Goal: Complete application form

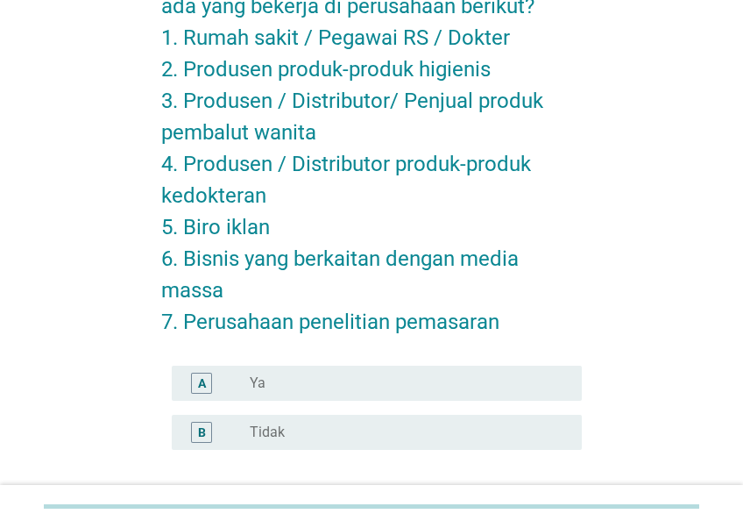
scroll to position [173, 0]
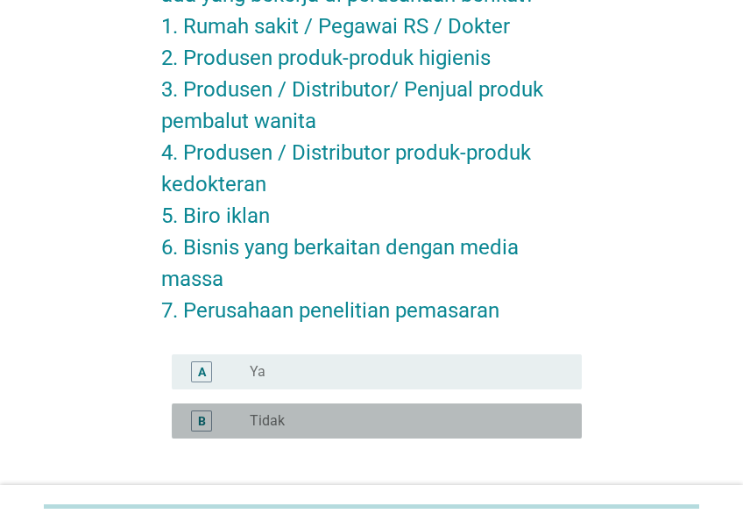
click at [391, 422] on div "radio_button_unchecked Tidak" at bounding box center [402, 421] width 304 height 18
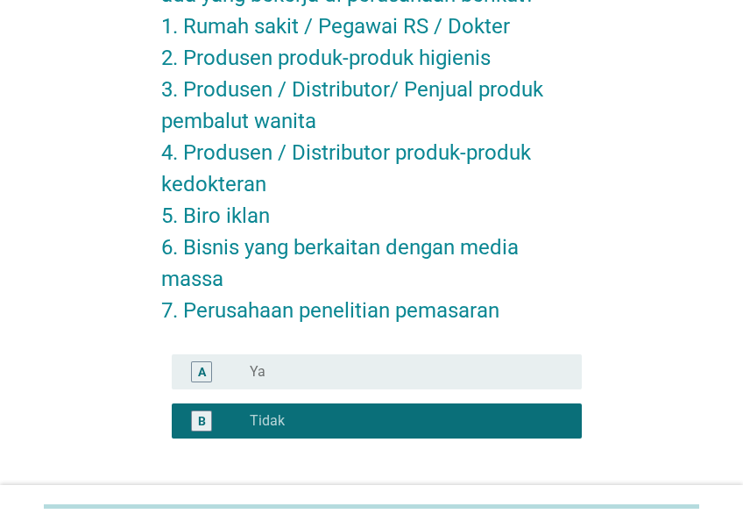
scroll to position [301, 0]
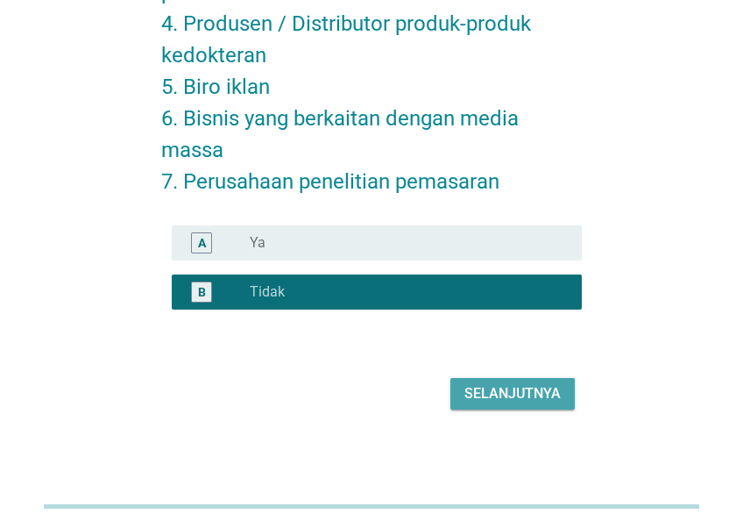
click at [524, 390] on div "Selanjutnya" at bounding box center [512, 393] width 96 height 21
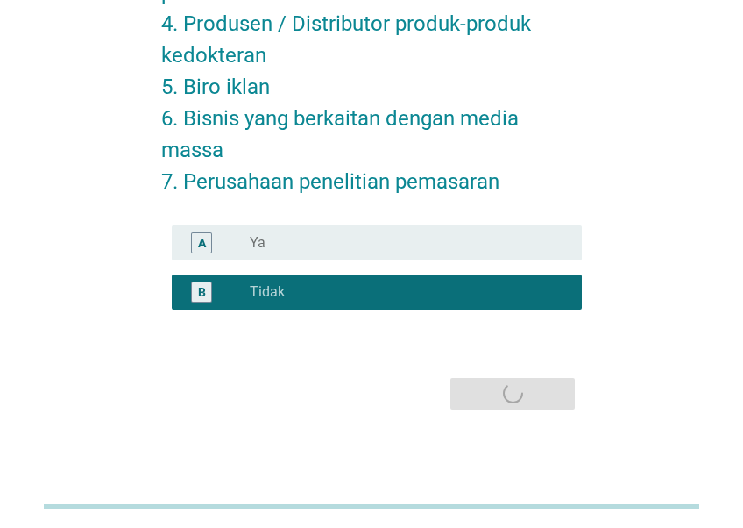
scroll to position [0, 0]
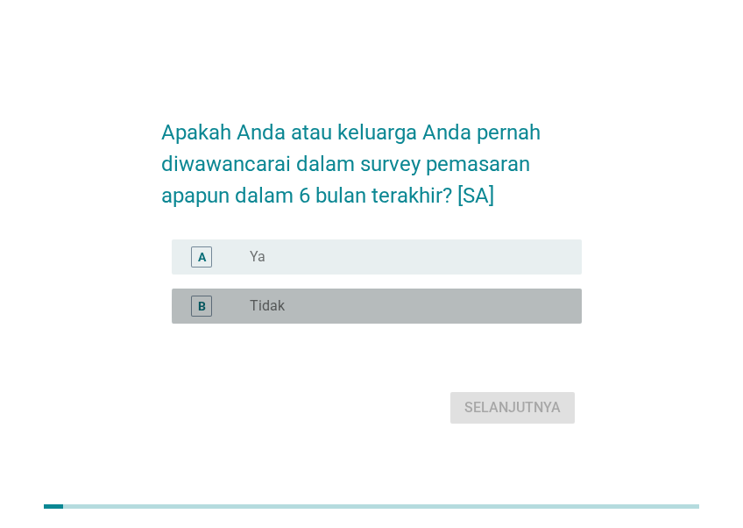
click at [382, 311] on div "radio_button_unchecked Tidak" at bounding box center [409, 305] width 318 height 21
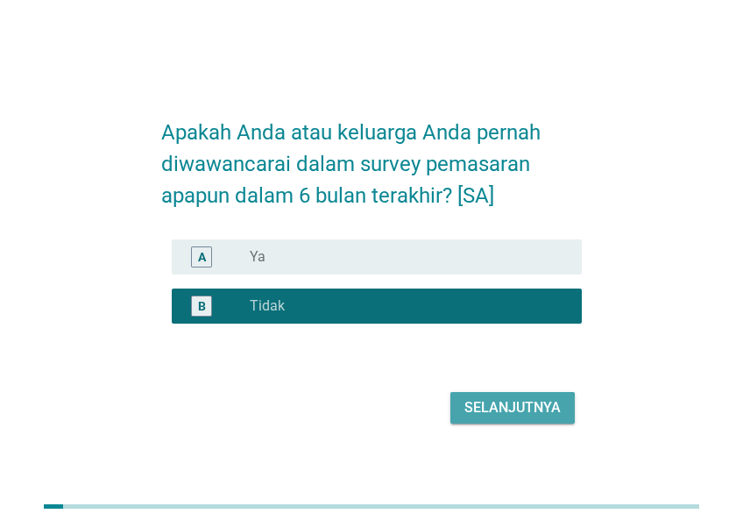
click at [517, 418] on div "Selanjutnya" at bounding box center [512, 407] width 96 height 21
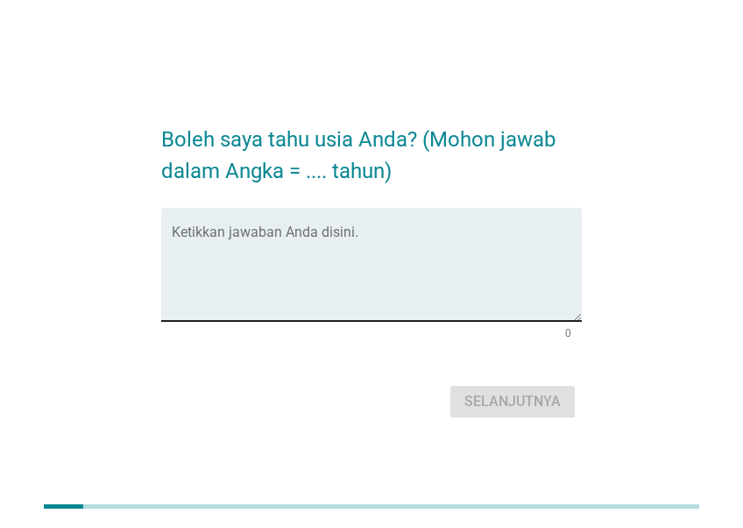
click at [384, 271] on textarea "Ketikkan jawaban Anda disini." at bounding box center [377, 275] width 410 height 92
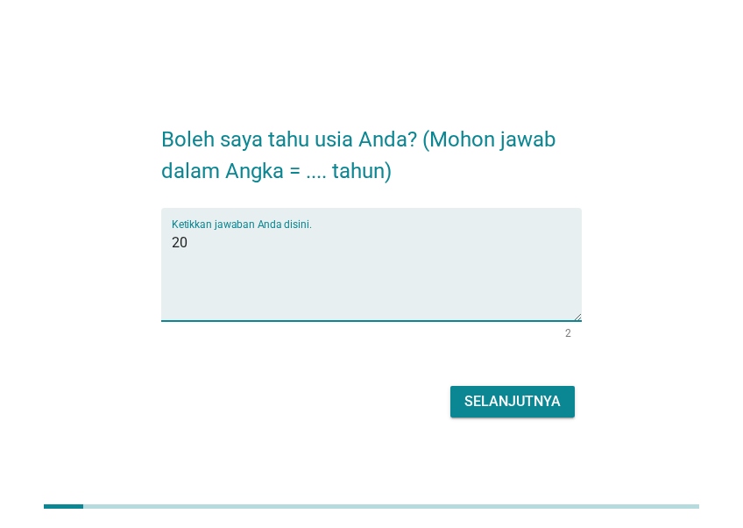
type textarea "20"
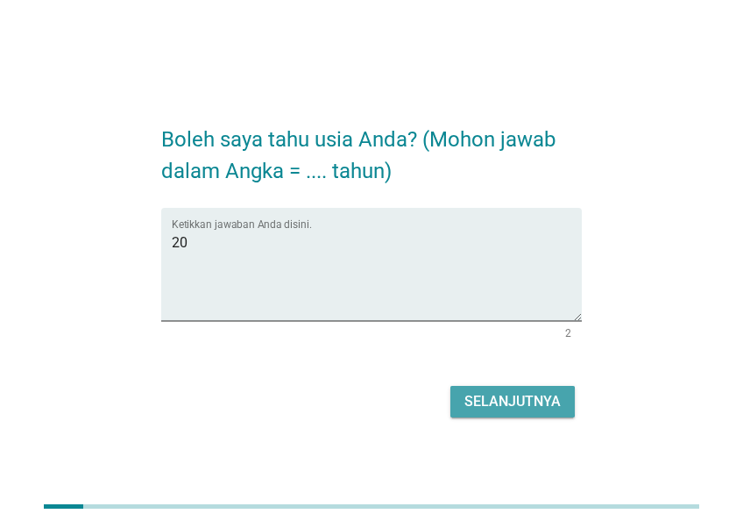
click at [500, 394] on div "Selanjutnya" at bounding box center [512, 401] width 96 height 21
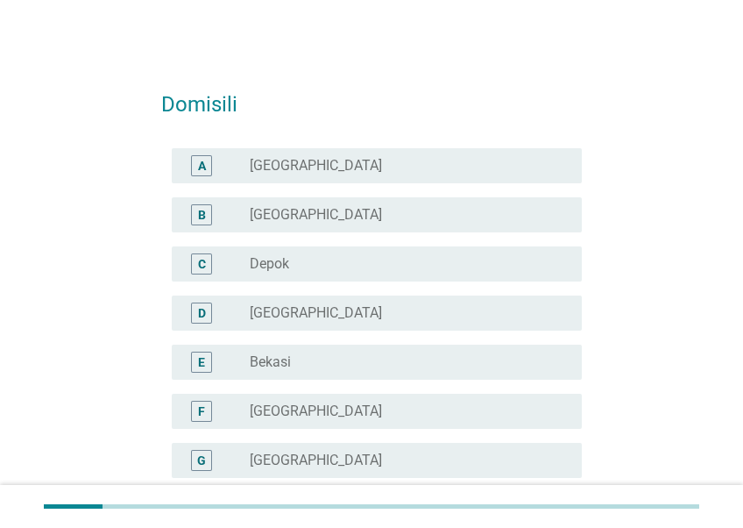
click at [328, 322] on div "radio_button_unchecked [GEOGRAPHIC_DATA]" at bounding box center [409, 312] width 318 height 21
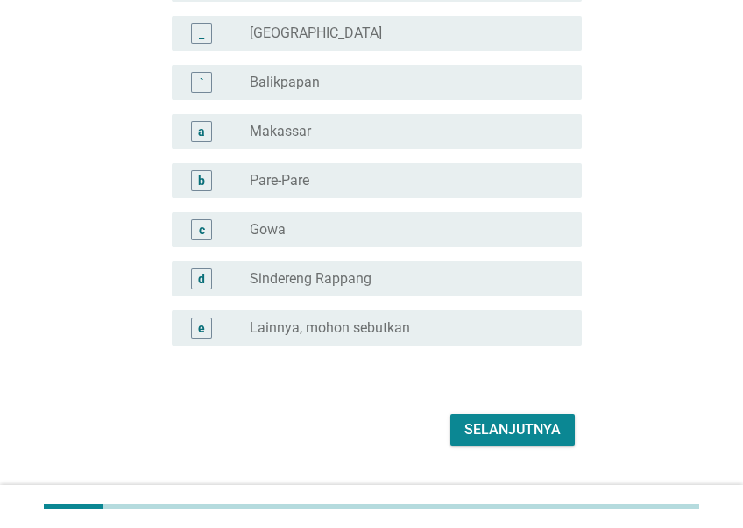
scroll to position [1641, 0]
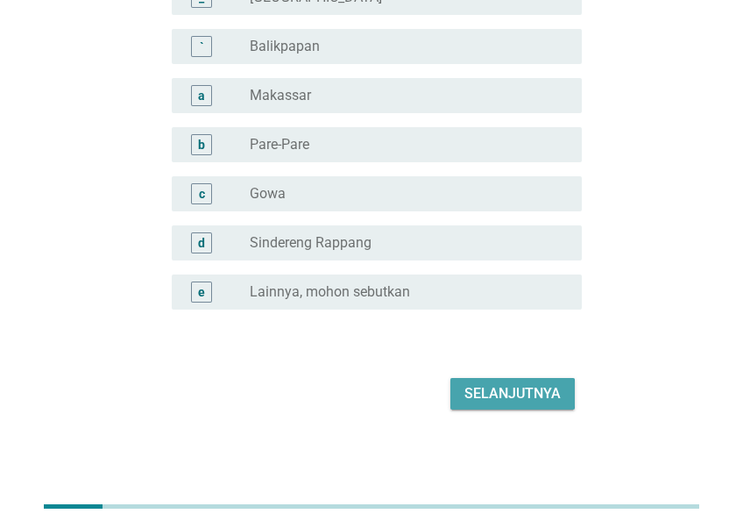
click at [496, 383] on div "Selanjutnya" at bounding box center [512, 393] width 96 height 21
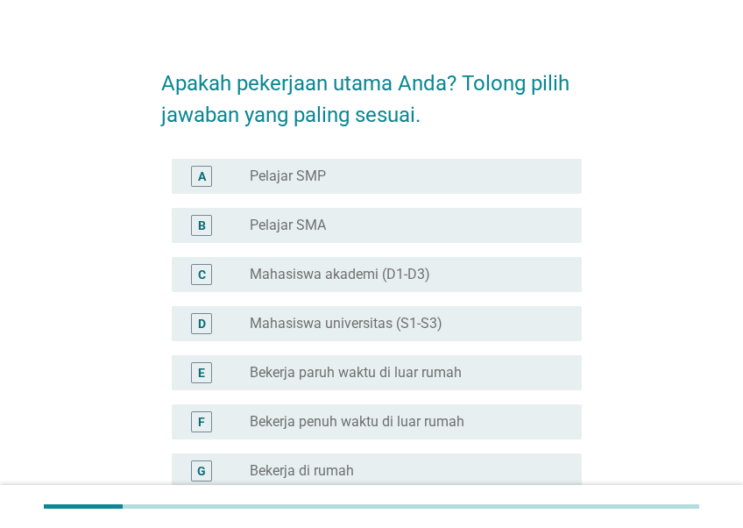
scroll to position [44, 0]
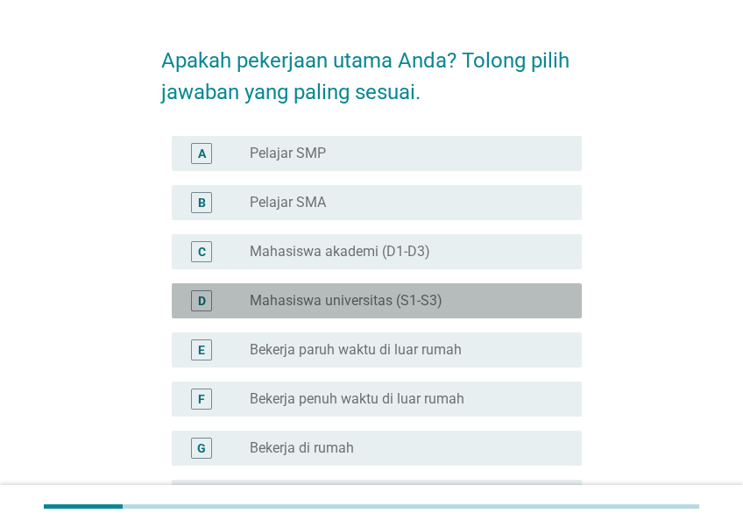
click at [457, 310] on div "radio_button_unchecked Mahasiswa universitas (S1-S3)" at bounding box center [409, 300] width 318 height 21
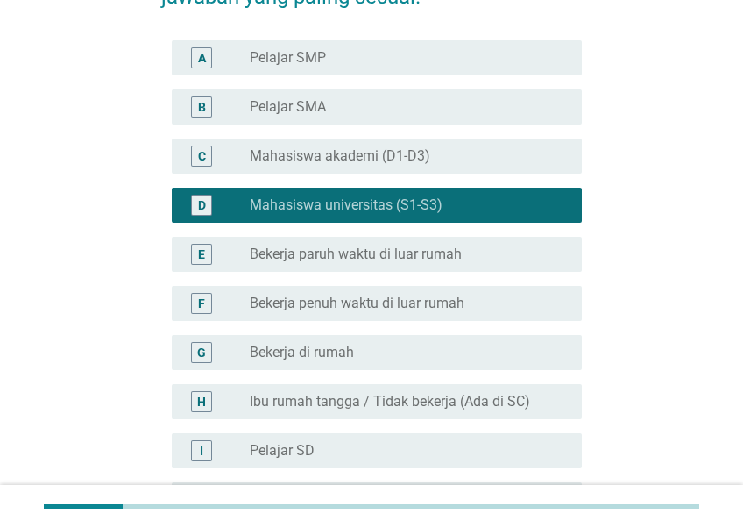
scroll to position [145, 0]
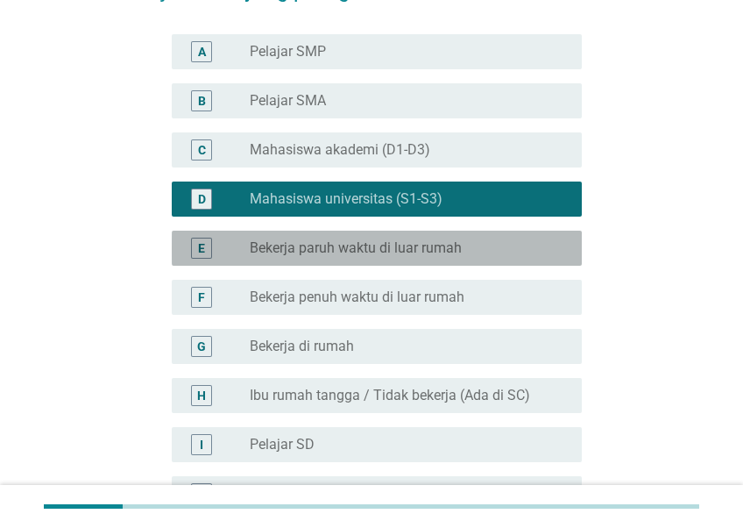
click at [453, 253] on label "Bekerja paruh waktu di luar rumah" at bounding box center [356, 248] width 212 height 18
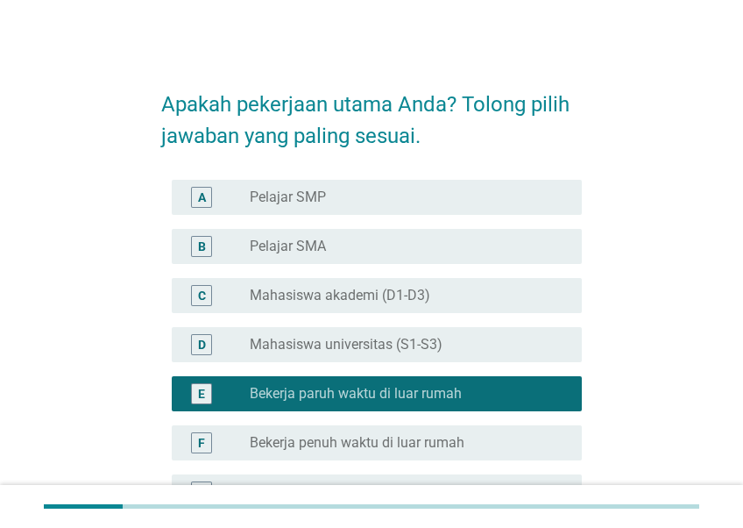
scroll to position [230, 0]
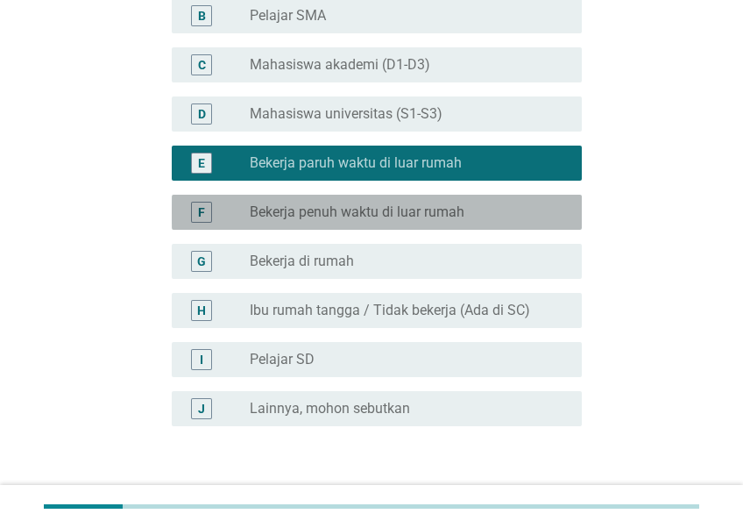
click at [450, 195] on div "F radio_button_unchecked Bekerja penuh waktu di luar rumah" at bounding box center [377, 212] width 410 height 35
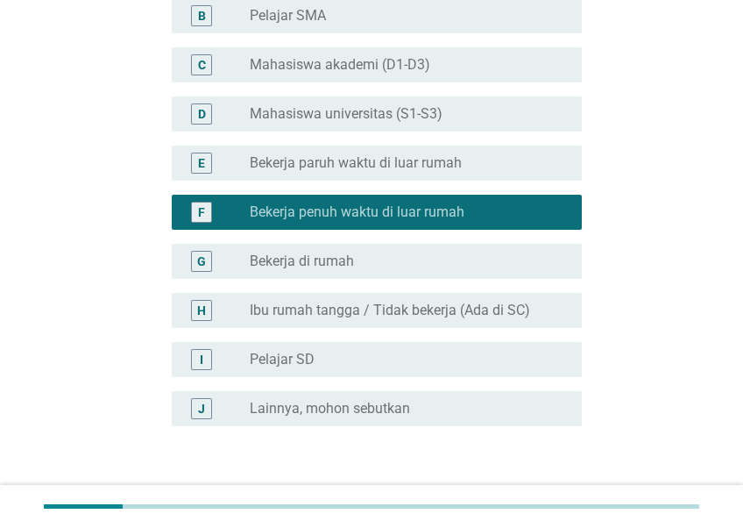
scroll to position [347, 0]
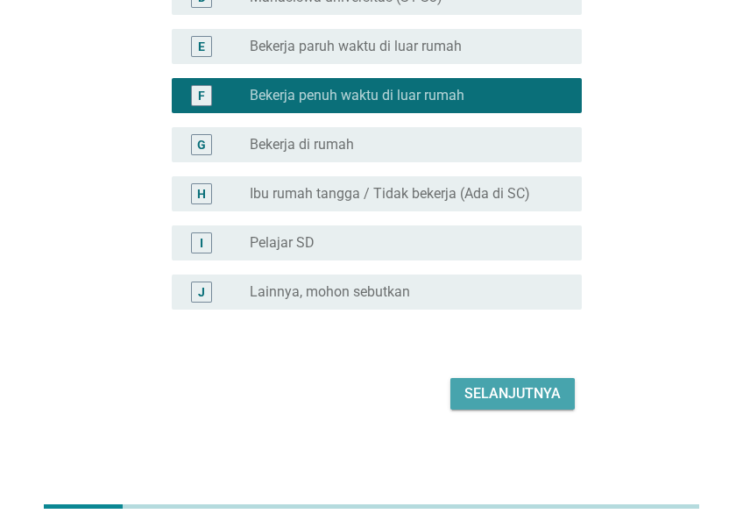
click at [540, 386] on div "Selanjutnya" at bounding box center [512, 393] width 96 height 21
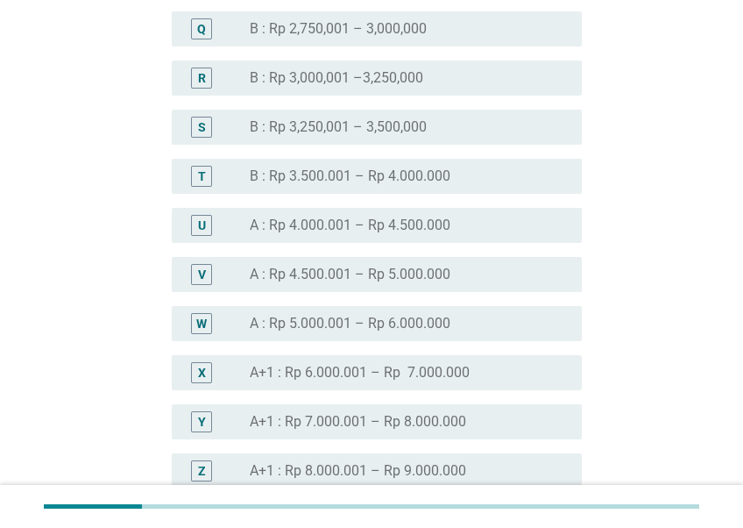
scroll to position [1931, 0]
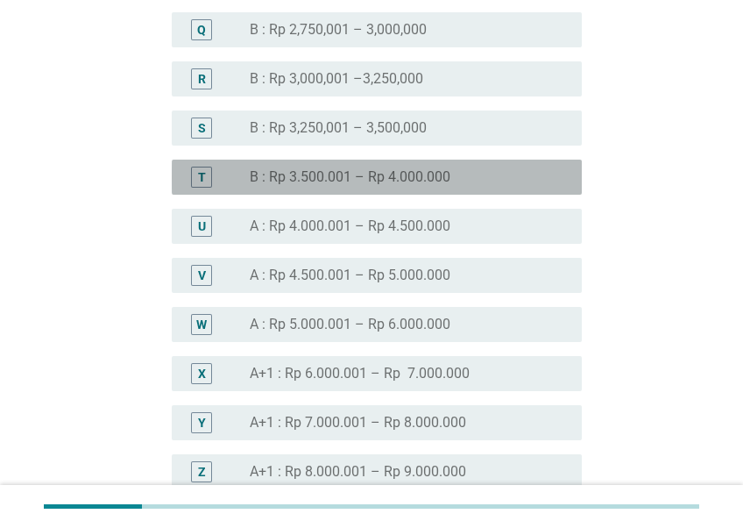
click at [491, 165] on div "T radio_button_unchecked B : Rp 3.500.001 – Rp 4.000.000" at bounding box center [377, 177] width 410 height 35
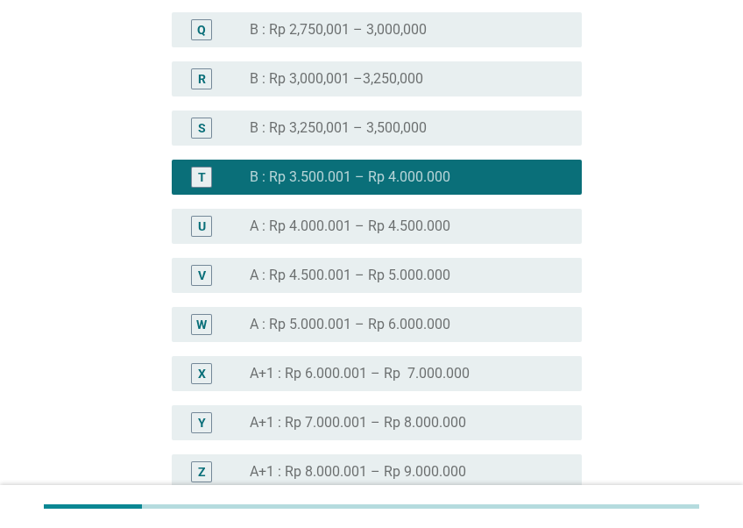
scroll to position [2356, 0]
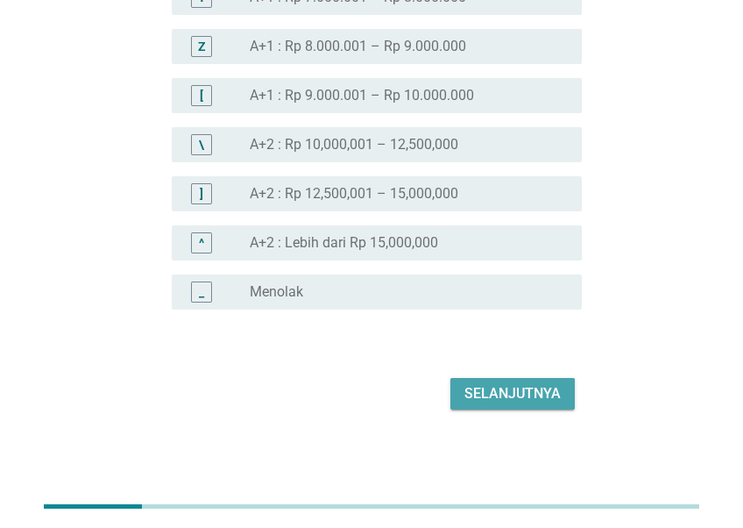
click at [523, 388] on div "Selanjutnya" at bounding box center [512, 393] width 96 height 21
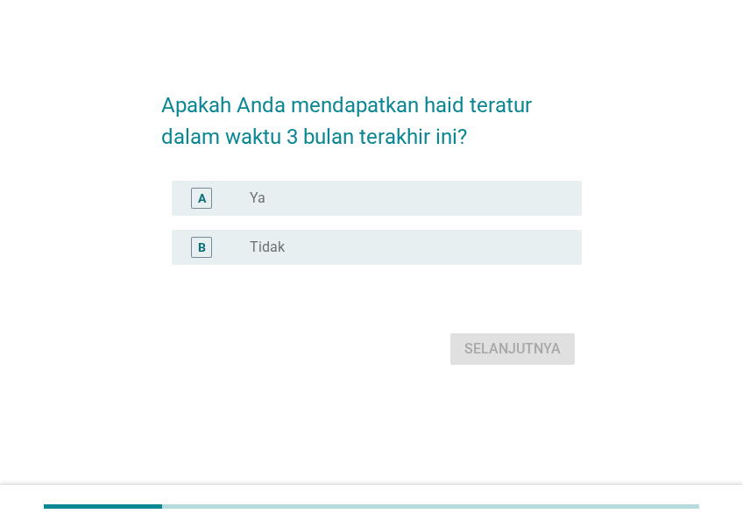
scroll to position [0, 0]
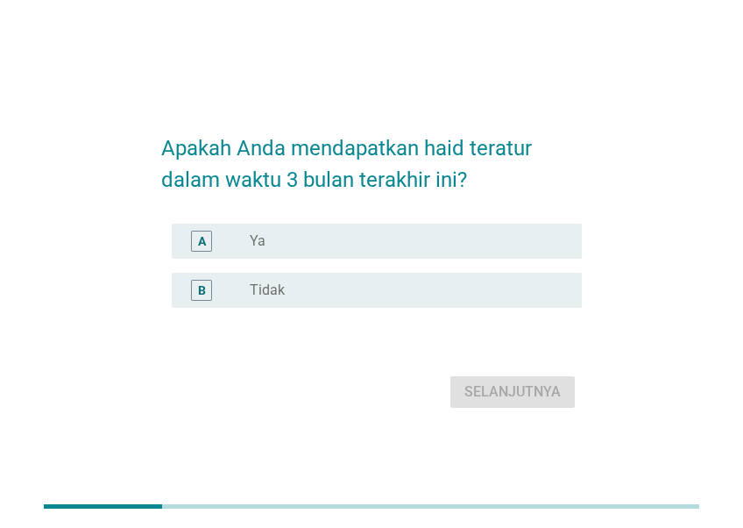
click at [418, 301] on div "B radio_button_unchecked Tidak" at bounding box center [377, 290] width 410 height 35
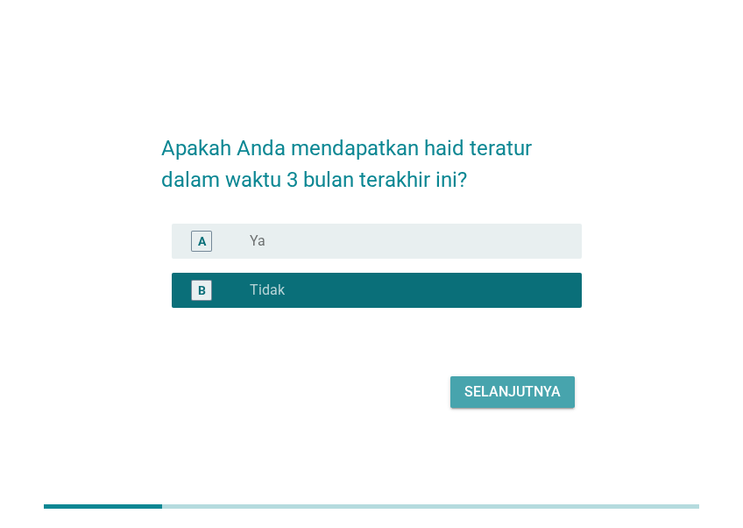
click at [507, 389] on div "Selanjutnya" at bounding box center [512, 391] width 96 height 21
